Goal: Task Accomplishment & Management: Use online tool/utility

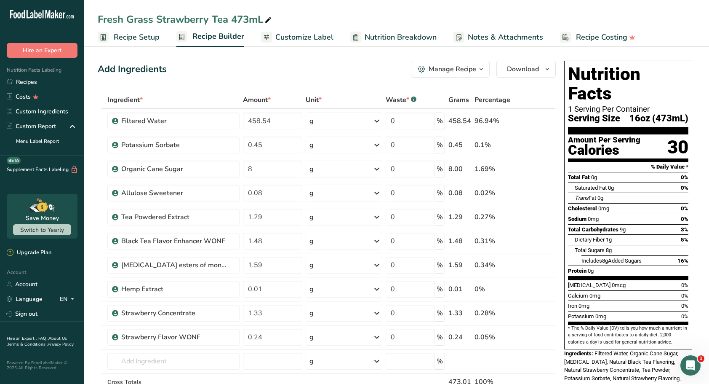
click at [36, 77] on link "Recipes" at bounding box center [42, 82] width 84 height 15
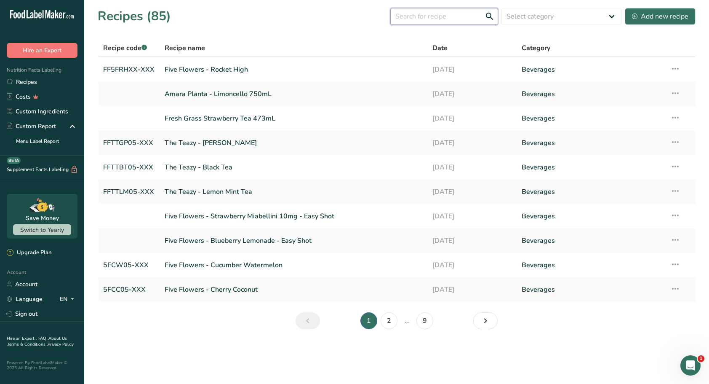
click at [448, 16] on input "text" at bounding box center [444, 16] width 108 height 17
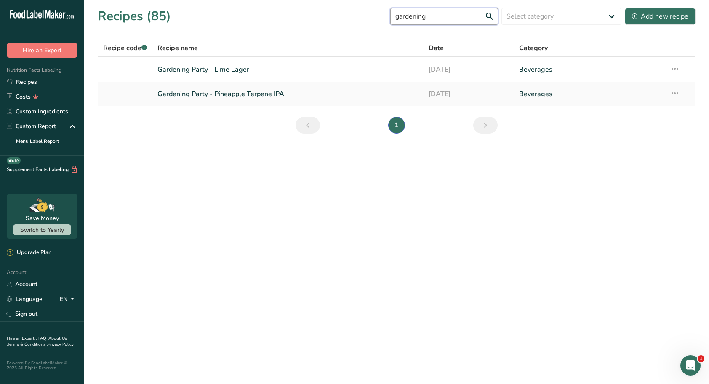
type input "gardening"
click at [243, 69] on link "Gardening Party - Lime Lager" at bounding box center [287, 70] width 261 height 18
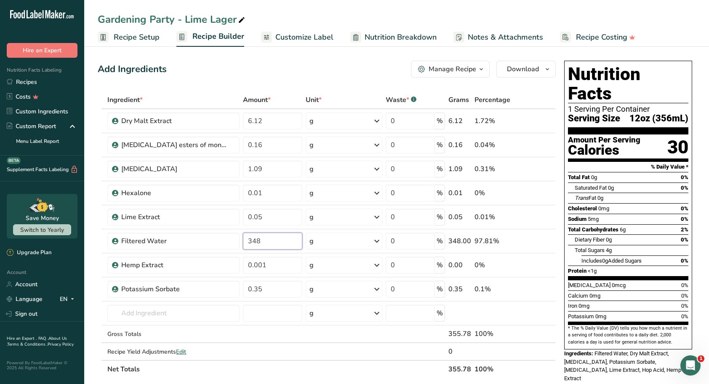
drag, startPoint x: 270, startPoint y: 245, endPoint x: 234, endPoint y: 238, distance: 36.8
click at [234, 238] on tr "Filtered Water 348 g Weight Units g kg mg See more Volume Units l mL fl oz See …" at bounding box center [326, 241] width 457 height 24
type input "347.22"
